Goal: Task Accomplishment & Management: Complete application form

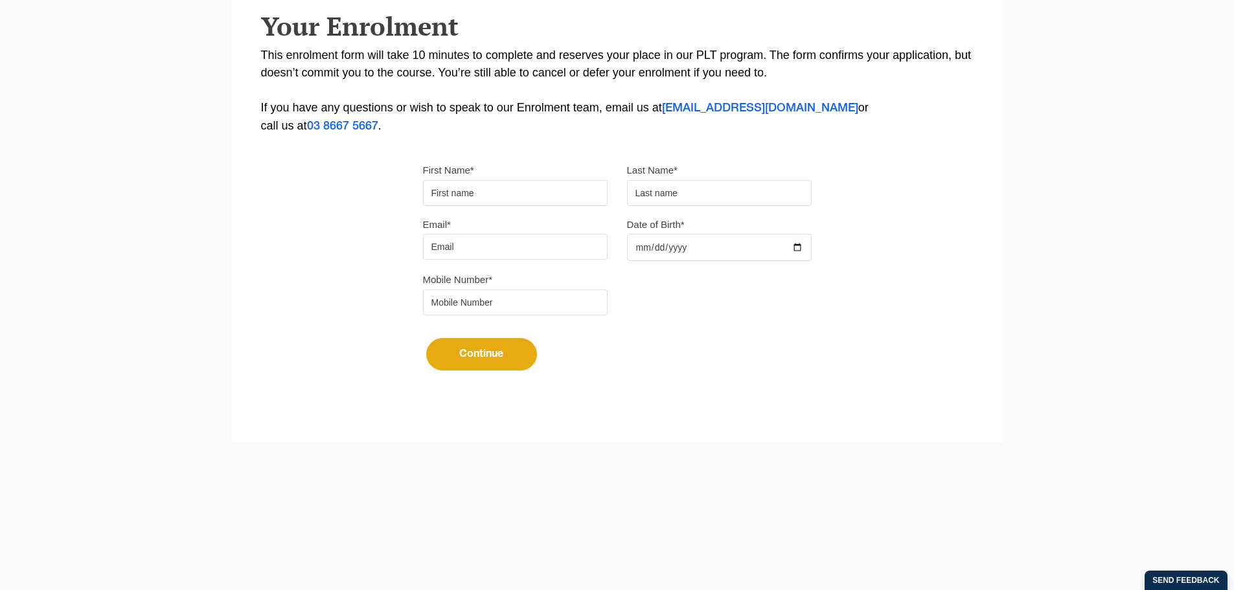
scroll to position [282, 0]
click at [474, 194] on input "First Name*" at bounding box center [515, 193] width 185 height 26
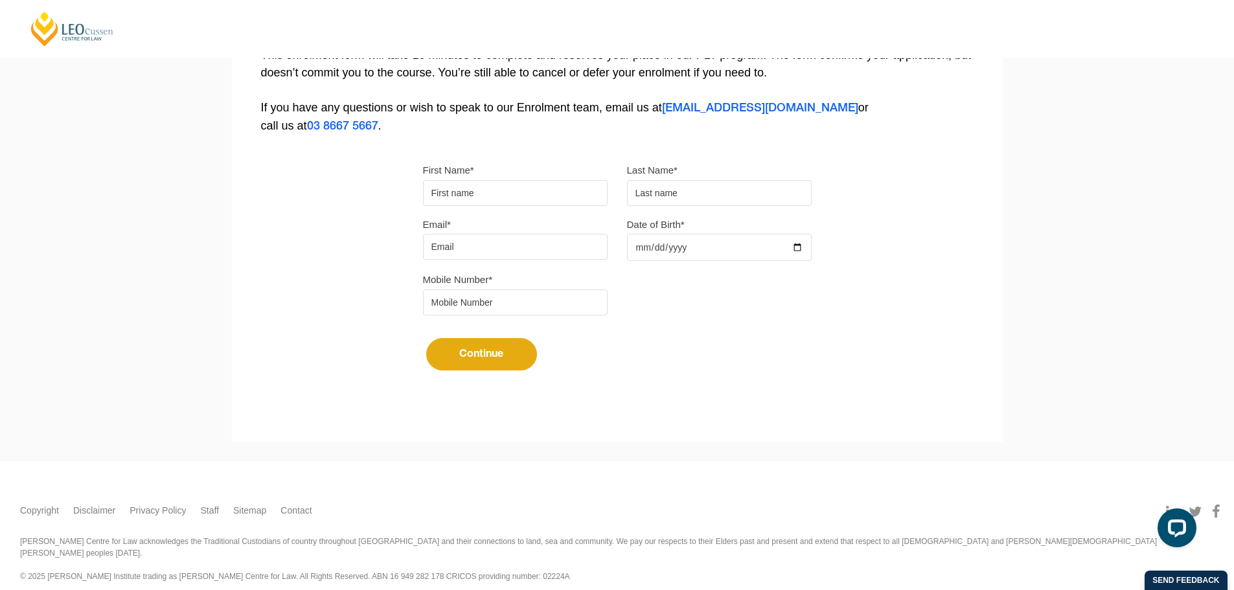
scroll to position [0, 0]
type input "Chakri"
type input "Morisetty"
type input "[EMAIL_ADDRESS][DOMAIN_NAME]"
type input "0433443965"
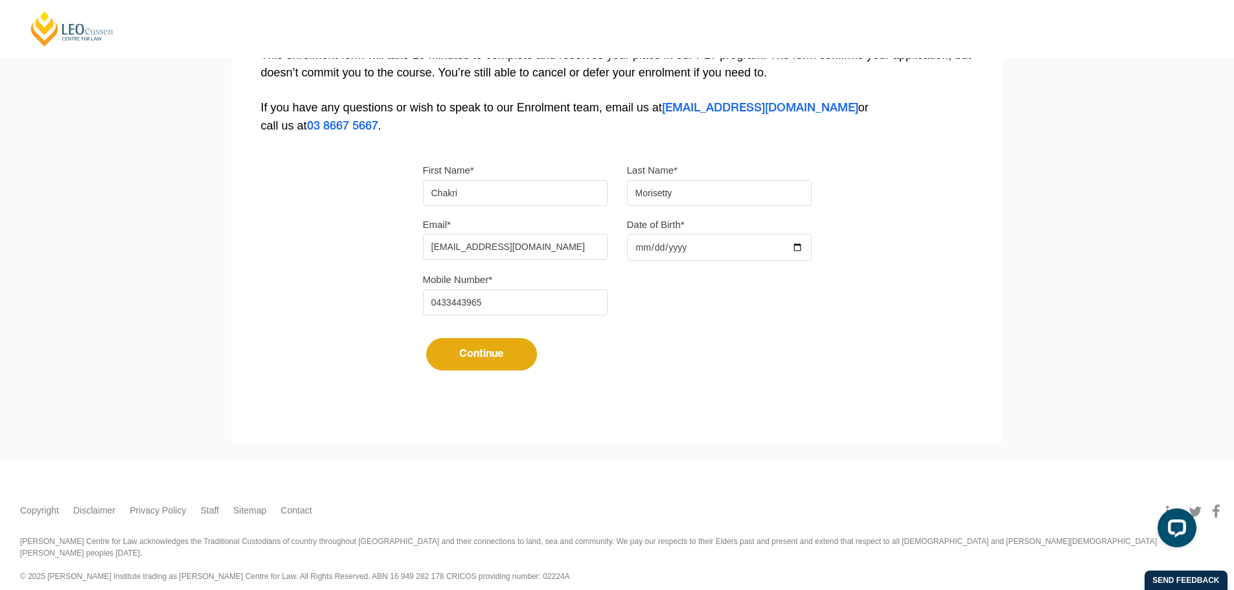
click at [637, 248] on input "Date of Birth*" at bounding box center [719, 247] width 185 height 27
type input "[DATE]"
click at [491, 351] on button "Continue" at bounding box center [481, 354] width 111 height 32
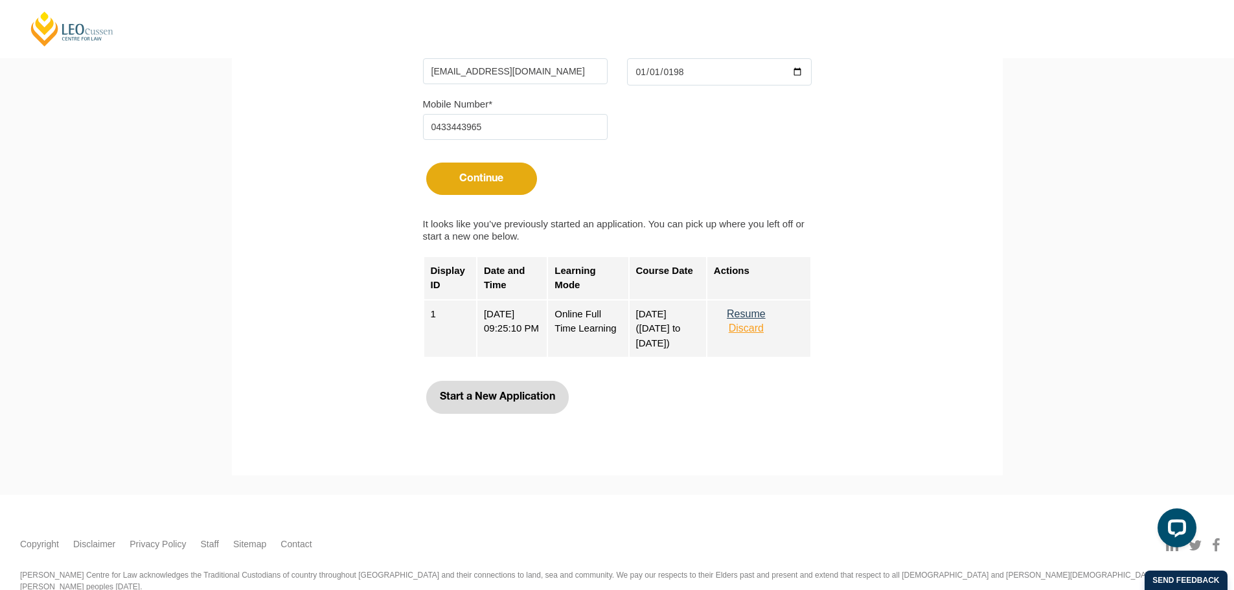
scroll to position [477, 0]
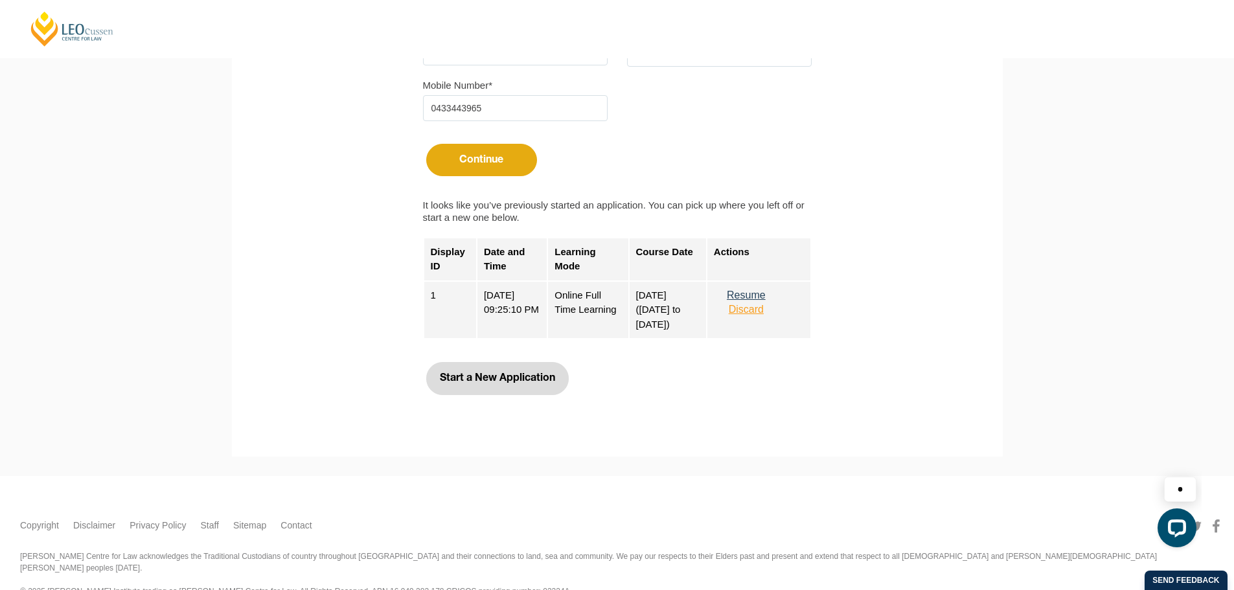
click at [492, 375] on button "Start a New Application" at bounding box center [497, 378] width 143 height 32
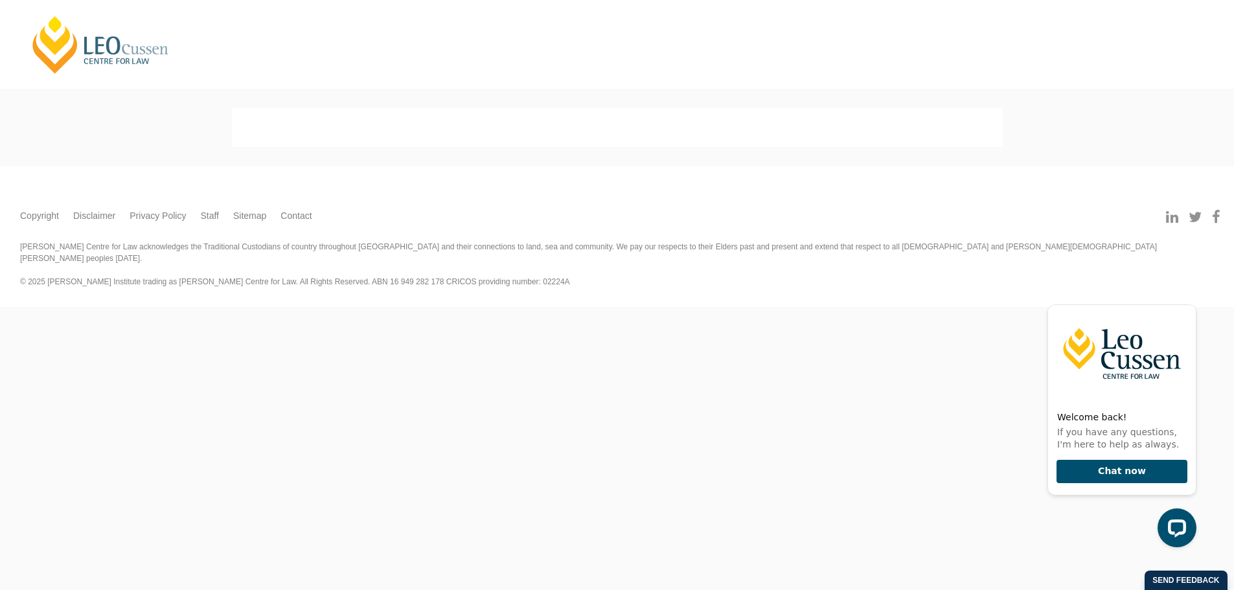
scroll to position [0, 0]
select select
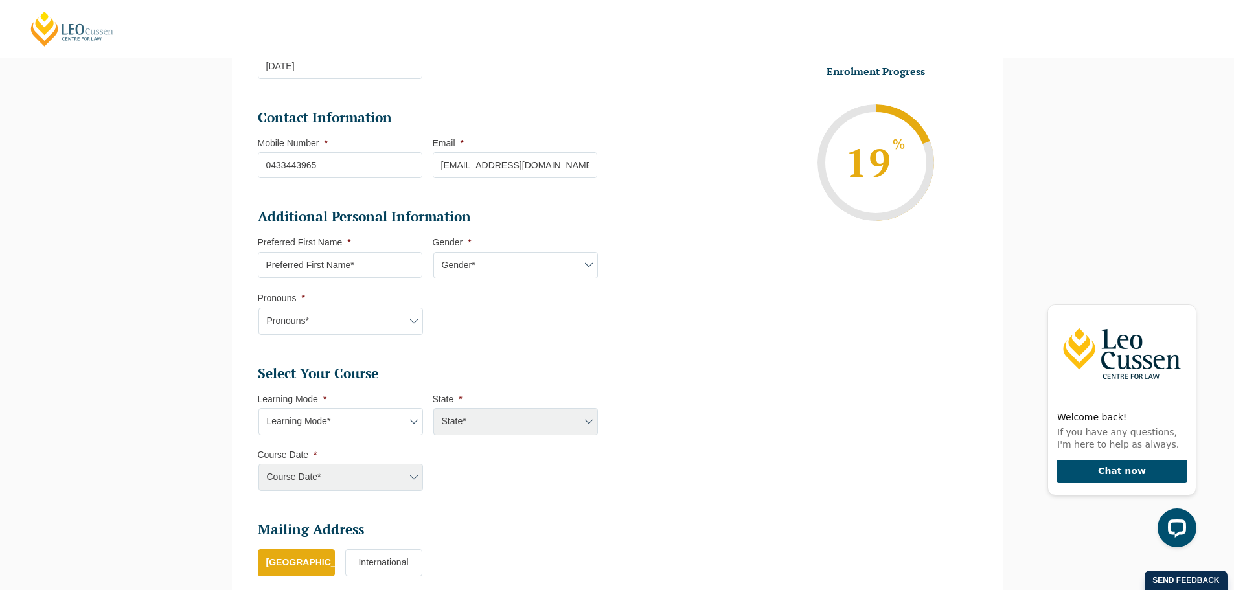
scroll to position [306, 0]
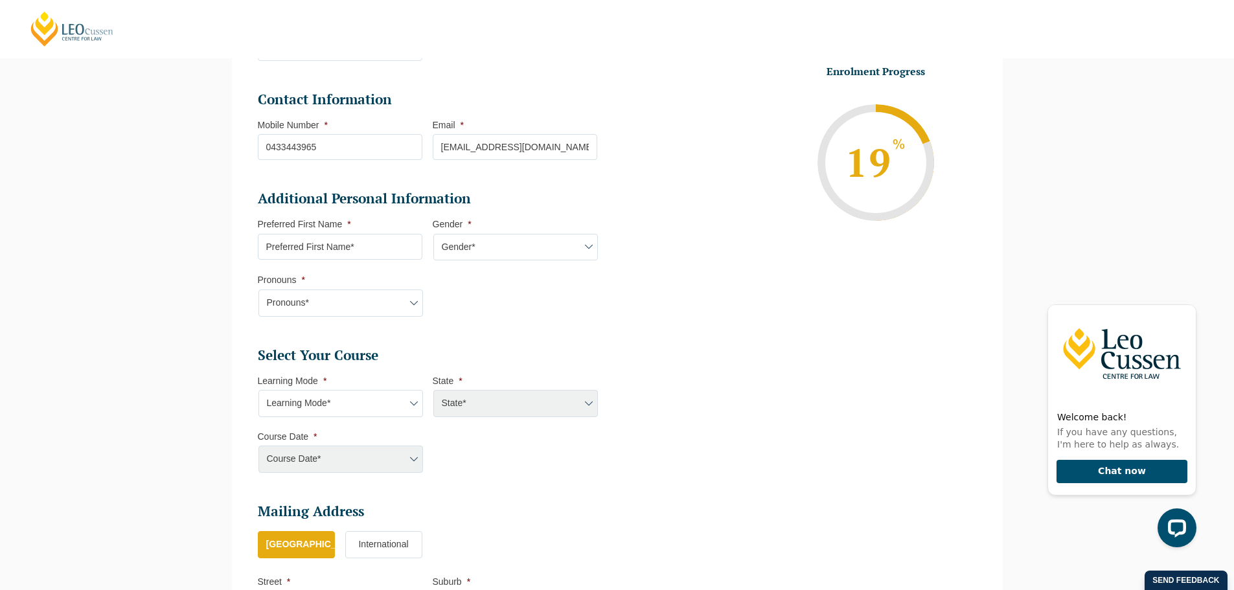
click at [321, 248] on input "Preferred First Name *" at bounding box center [340, 247] width 165 height 26
type input "Chakri"
click at [540, 255] on select "Gender* [DEMOGRAPHIC_DATA] [DEMOGRAPHIC_DATA] [DEMOGRAPHIC_DATA] [DEMOGRAPHIC_D…" at bounding box center [515, 247] width 165 height 27
select select "[DEMOGRAPHIC_DATA]"
click at [433, 234] on select "Gender* [DEMOGRAPHIC_DATA] [DEMOGRAPHIC_DATA] [DEMOGRAPHIC_DATA] [DEMOGRAPHIC_D…" at bounding box center [515, 247] width 165 height 27
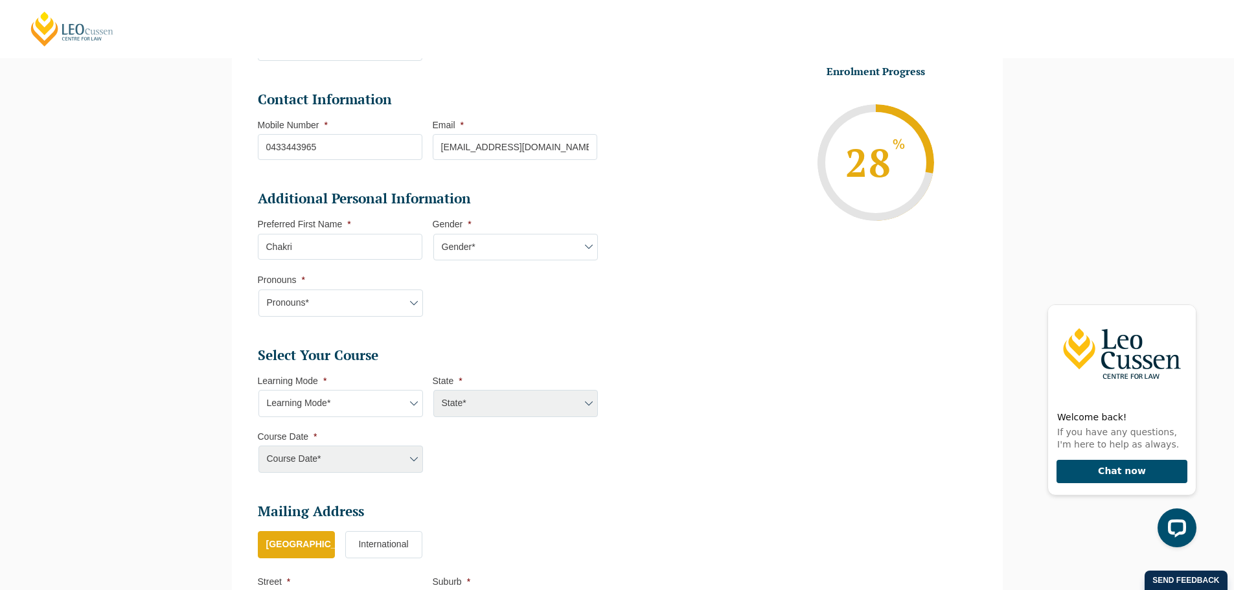
click at [305, 305] on select "Pronouns* She/Her/Hers He/Him/His They/Them/Theirs Other Prefer not to disclose" at bounding box center [341, 303] width 165 height 27
click at [259, 290] on select "Pronouns* She/Her/Hers He/Him/His They/Them/Theirs Other Prefer not to disclose" at bounding box center [341, 303] width 165 height 27
drag, startPoint x: 321, startPoint y: 304, endPoint x: 319, endPoint y: 316, distance: 11.8
click at [321, 304] on select "Pronouns* She/Her/Hers He/Him/His They/Them/Theirs Other Prefer not to disclose" at bounding box center [341, 303] width 165 height 27
select select "He/Him/His"
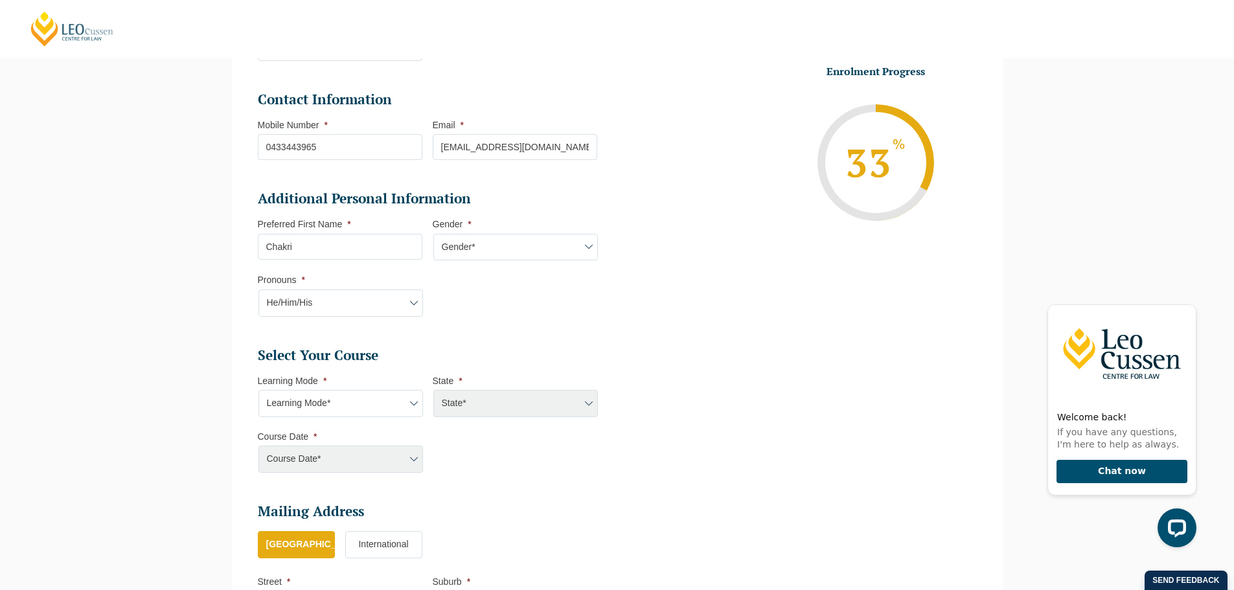
click at [259, 290] on select "Pronouns* She/Her/Hers He/Him/His They/Them/Theirs Other Prefer not to disclose" at bounding box center [341, 303] width 165 height 27
click at [415, 330] on ul "Personal Information First Name * [PERSON_NAME] Last Name * [PERSON_NAME] Date …" at bounding box center [433, 303] width 350 height 765
click at [339, 404] on select "Learning Mode* Online Full Time Learning Online Part Time Learning Blended Full…" at bounding box center [341, 403] width 165 height 27
select select "Online Full Time Learning"
click at [259, 390] on select "Learning Mode* Online Full Time Learning Online Part Time Learning Blended Full…" at bounding box center [341, 403] width 165 height 27
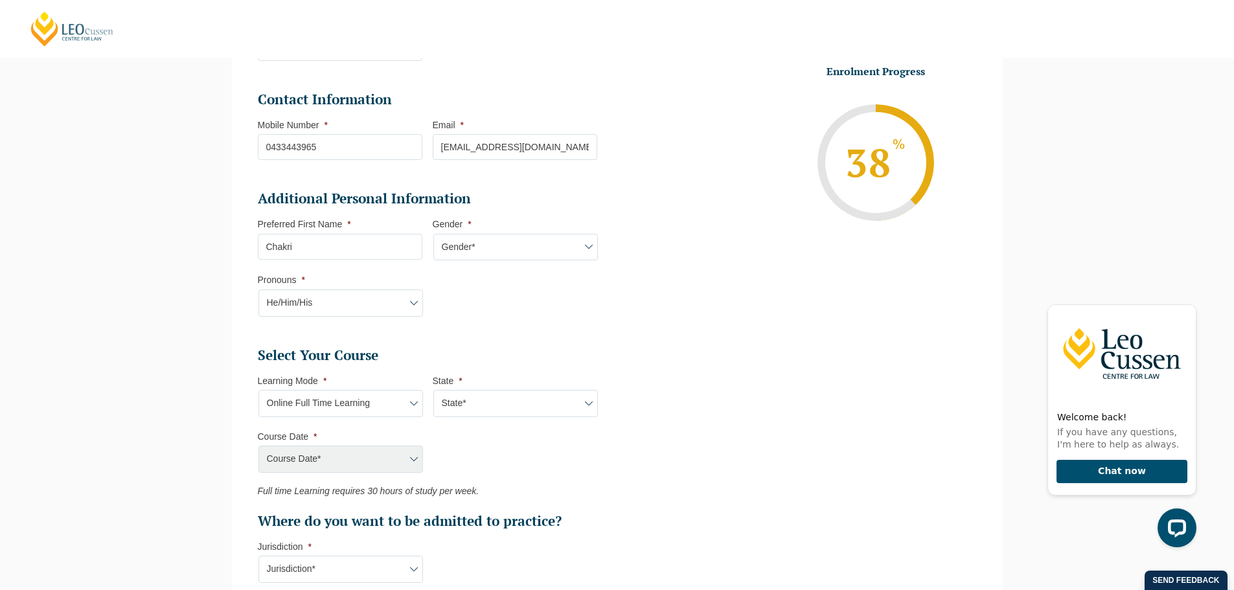
click at [490, 407] on select "State* National ([GEOGRAPHIC_DATA], [GEOGRAPHIC_DATA], [GEOGRAPHIC_DATA], [GEOG…" at bounding box center [515, 403] width 165 height 27
select select "National ([GEOGRAPHIC_DATA], [GEOGRAPHIC_DATA], [GEOGRAPHIC_DATA], [GEOGRAPHIC_…"
click at [433, 390] on select "State* National ([GEOGRAPHIC_DATA], [GEOGRAPHIC_DATA], [GEOGRAPHIC_DATA], [GEOG…" at bounding box center [515, 403] width 165 height 27
click at [380, 457] on select "Course Date* [DATE] ([DATE] to [DATE]) [DATE] ([DATE] to [DATE]) [DATE] ([DATE]…" at bounding box center [341, 459] width 165 height 27
select select "[DATE] ([DATE] to [DATE])"
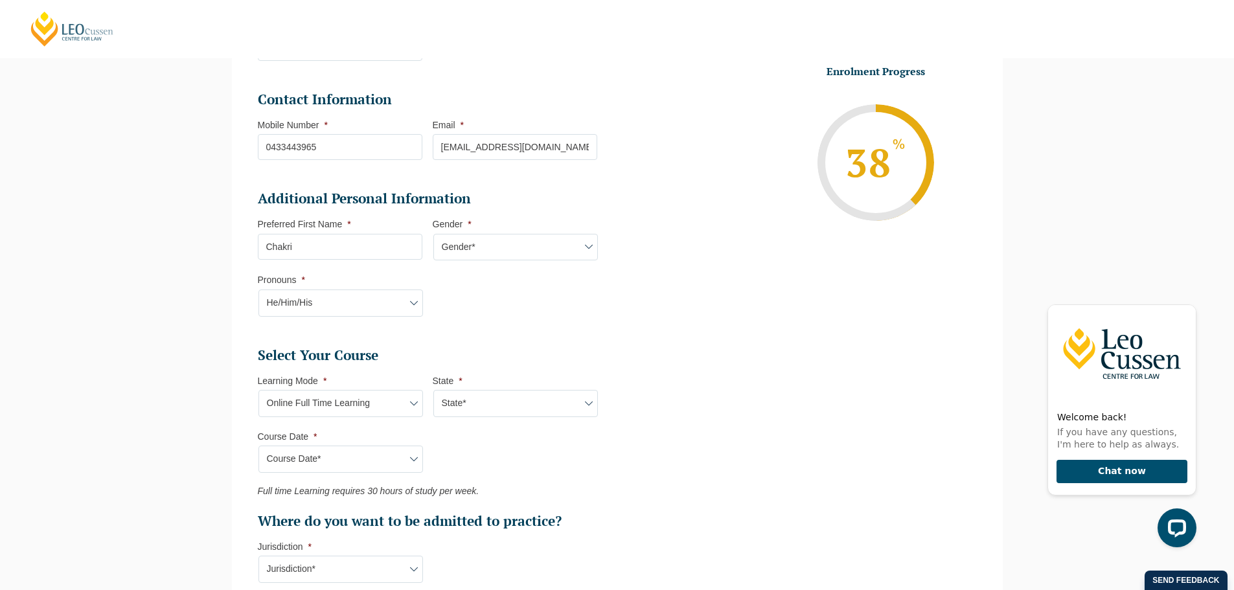
click at [259, 446] on select "Course Date* [DATE] ([DATE] to [DATE]) [DATE] ([DATE] to [DATE]) [DATE] ([DATE]…" at bounding box center [341, 459] width 165 height 27
type input "Intake [DATE] FT"
type input "Practical Legal Training (NAT)"
select select "NAT PLT (JAN) 2026 Full Time Online"
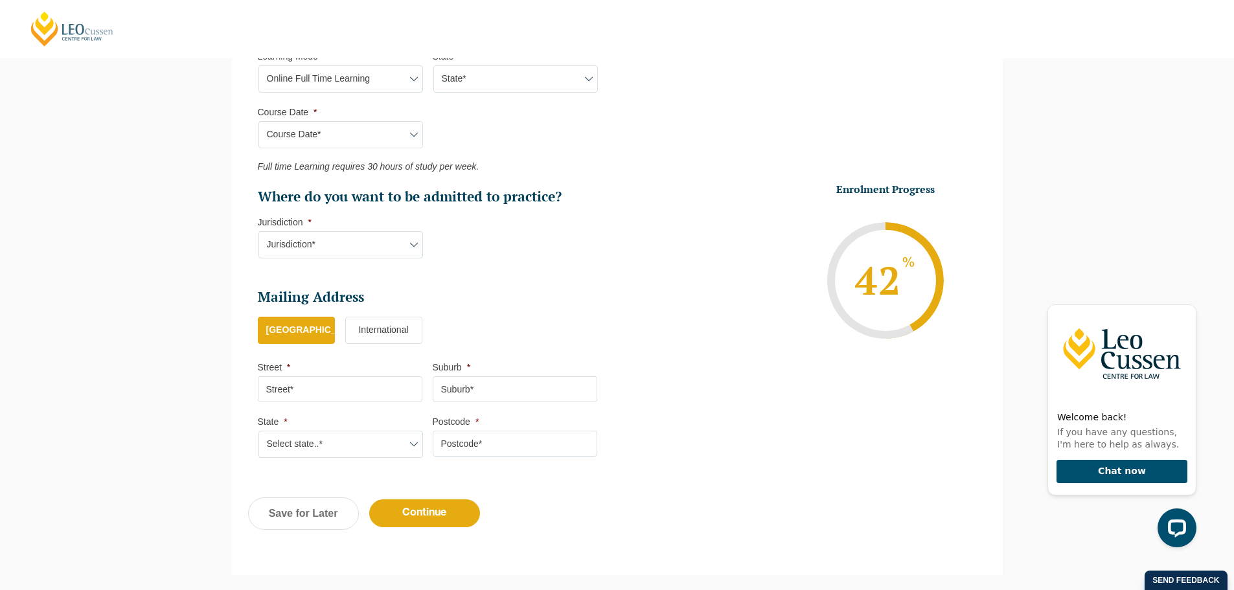
scroll to position [765, 0]
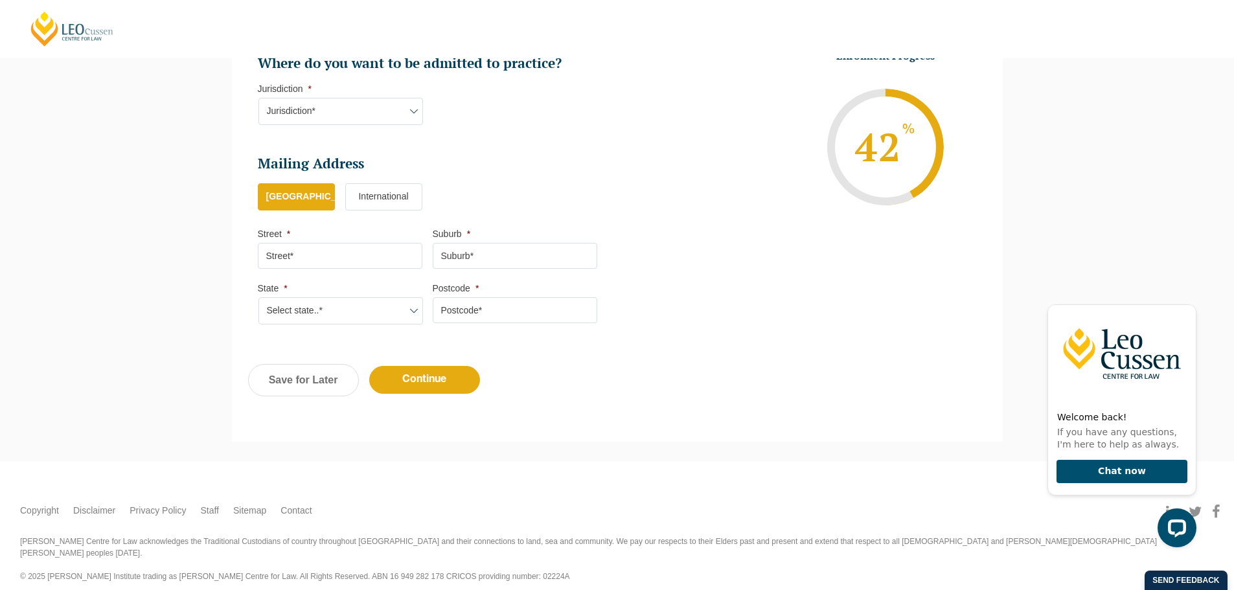
click at [316, 121] on select "Jurisdiction* VIC ACT [GEOGRAPHIC_DATA] SA [GEOGRAPHIC_DATA] [GEOGRAPHIC_DATA]" at bounding box center [341, 111] width 165 height 27
select select "[GEOGRAPHIC_DATA]"
click at [259, 98] on select "Jurisdiction* VIC ACT [GEOGRAPHIC_DATA] SA [GEOGRAPHIC_DATA] [GEOGRAPHIC_DATA]" at bounding box center [341, 111] width 165 height 27
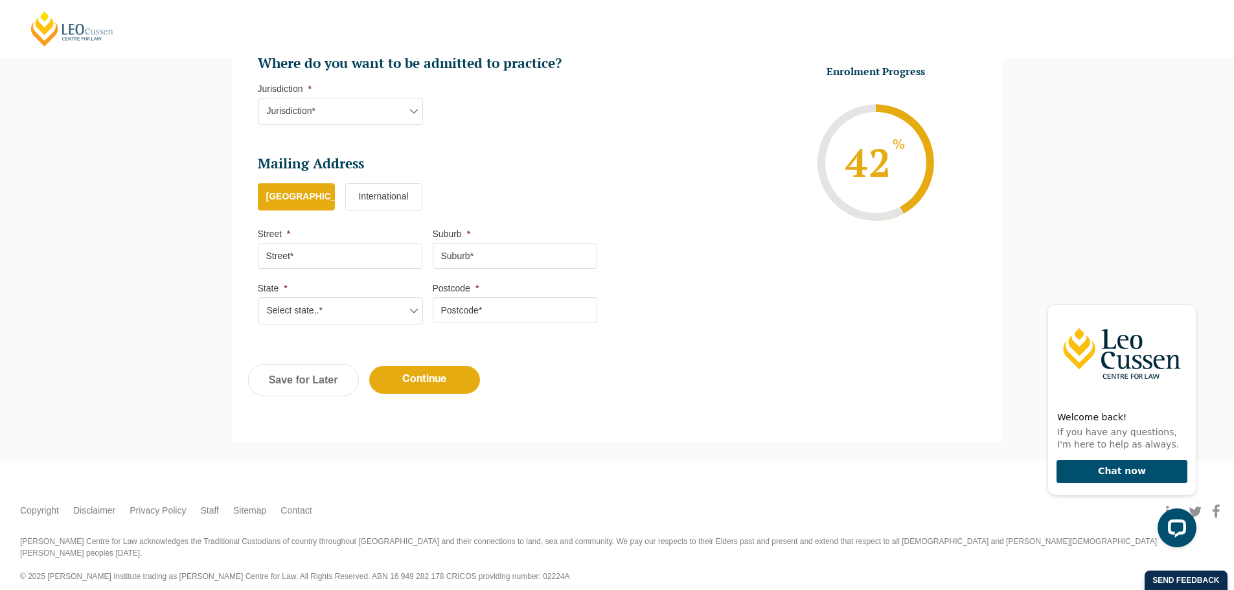
click at [319, 251] on input "Street *" at bounding box center [340, 256] width 165 height 26
type input "[PERSON_NAME] Centre for Law, [STREET_ADDRESS][PERSON_NAME]"
type input "[GEOGRAPHIC_DATA]"
select select "VIC"
type input "3000"
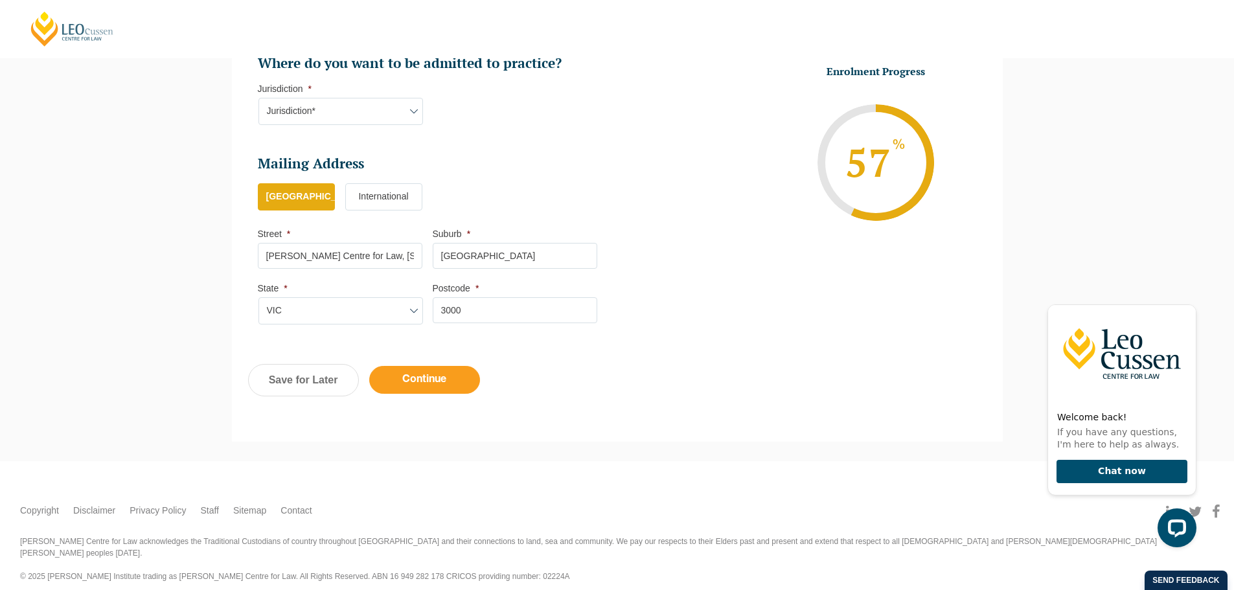
click at [437, 380] on input "Continue" at bounding box center [424, 380] width 111 height 28
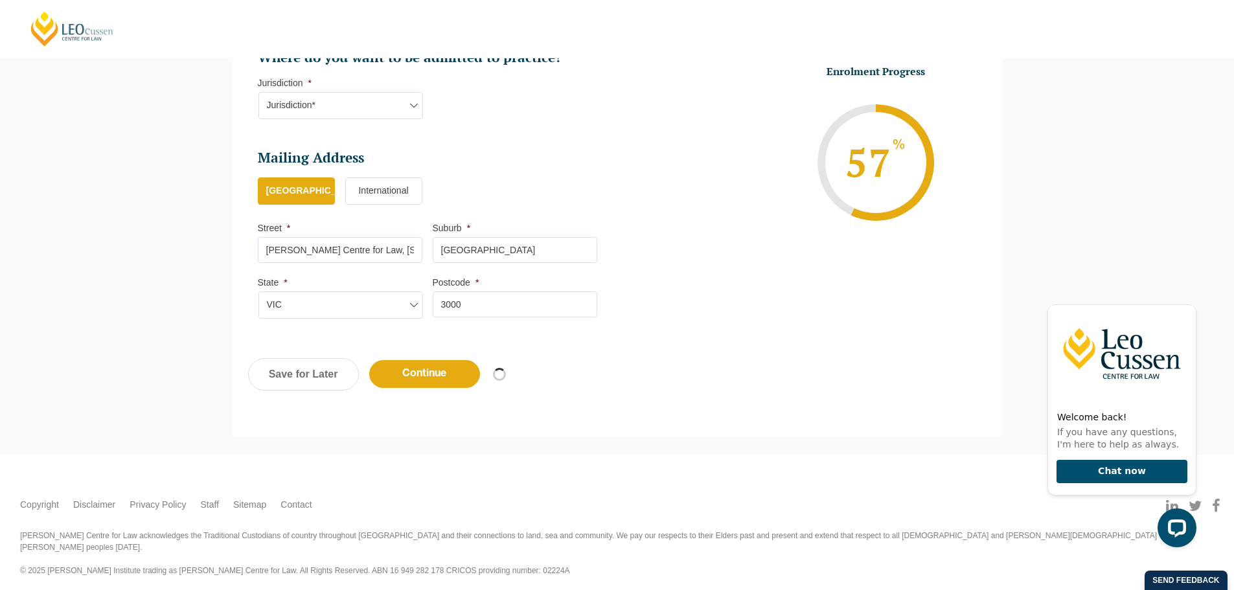
select select "Online Full Time Learning"
select select "National ([GEOGRAPHIC_DATA], [GEOGRAPHIC_DATA], [GEOGRAPHIC_DATA], [GEOGRAPHIC_…"
select select
select select "[DATE] ([DATE] to [DATE])"
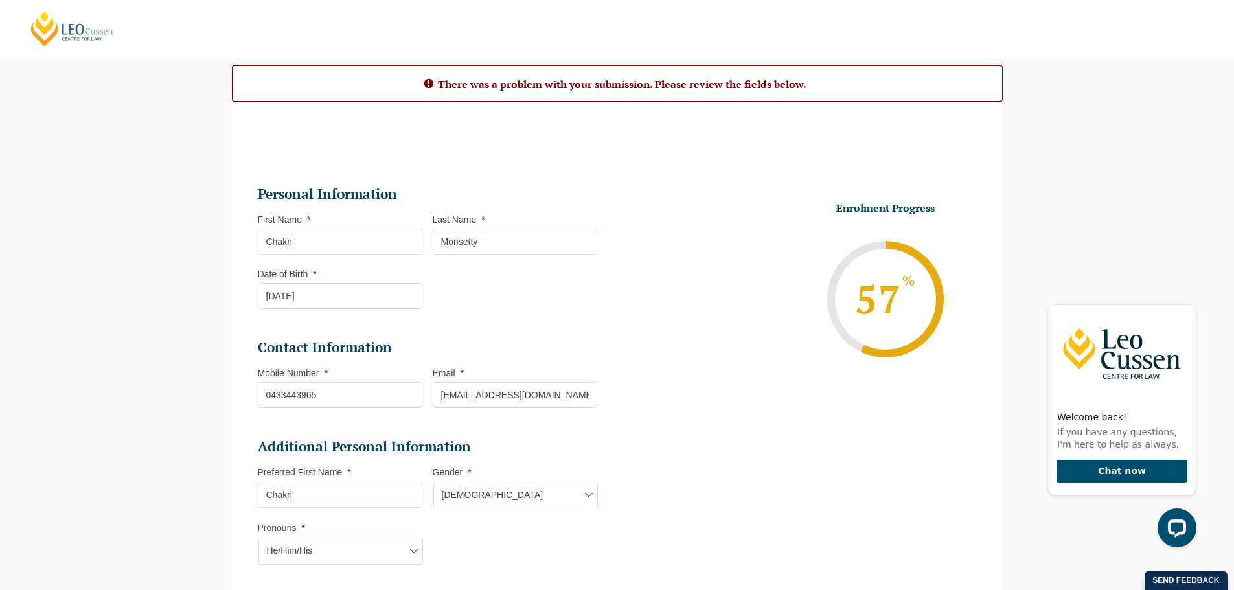
scroll to position [701, 0]
